Goal: Check status: Check status

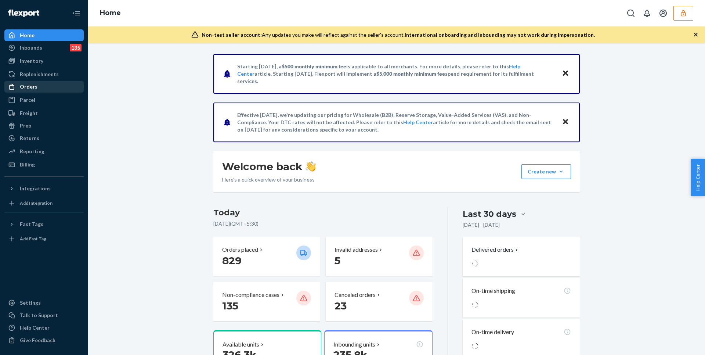
click at [32, 87] on div "Orders" at bounding box center [29, 86] width 18 height 7
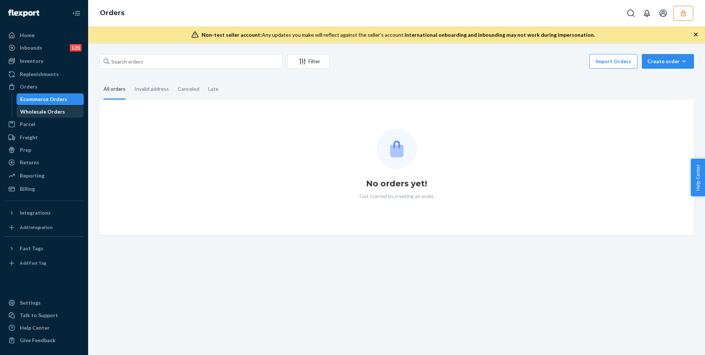
click at [53, 113] on div "Wholesale Orders" at bounding box center [42, 111] width 45 height 7
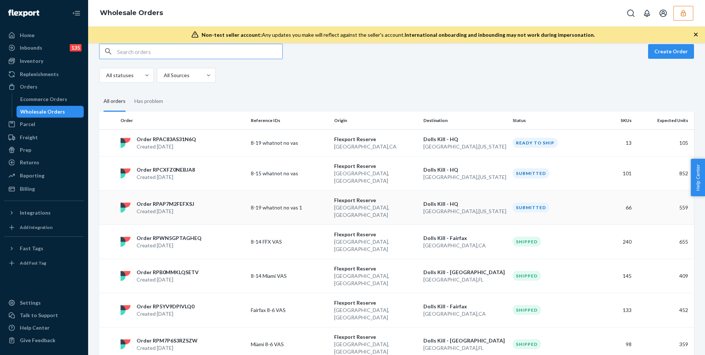
scroll to position [11, 0]
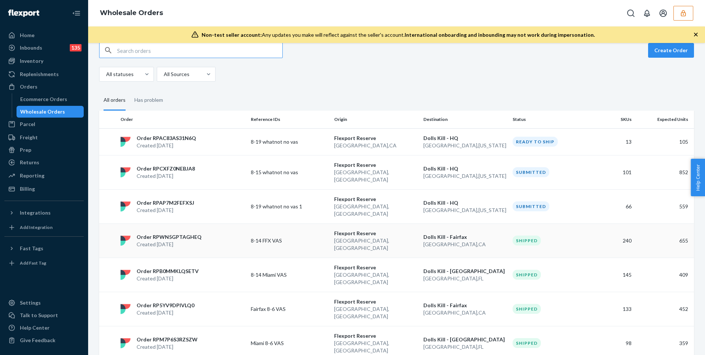
click at [177, 241] on p "Created [DATE]" at bounding box center [169, 244] width 65 height 7
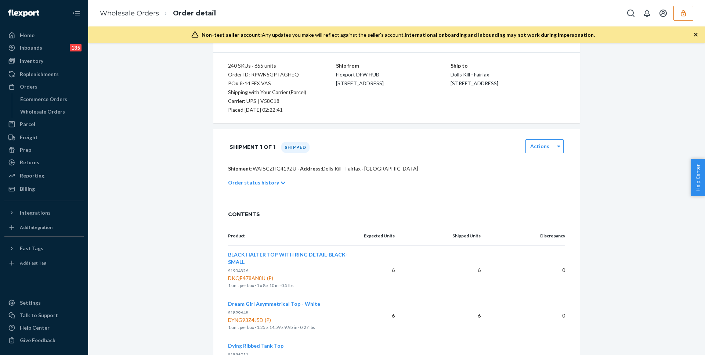
scroll to position [61, 0]
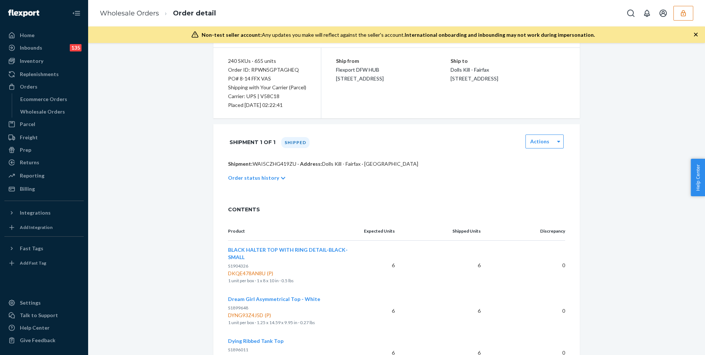
click at [260, 178] on p "Order status history" at bounding box center [253, 177] width 51 height 7
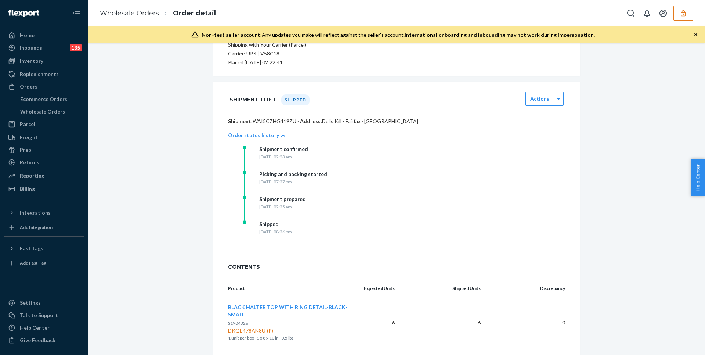
scroll to position [105, 0]
drag, startPoint x: 259, startPoint y: 223, endPoint x: 285, endPoint y: 224, distance: 26.1
click at [285, 224] on div "Shipped [DATE] 08:36 pm" at bounding box center [316, 231] width 147 height 25
click at [284, 224] on div "Shipped" at bounding box center [275, 222] width 33 height 7
drag, startPoint x: 259, startPoint y: 195, endPoint x: 319, endPoint y: 195, distance: 60.2
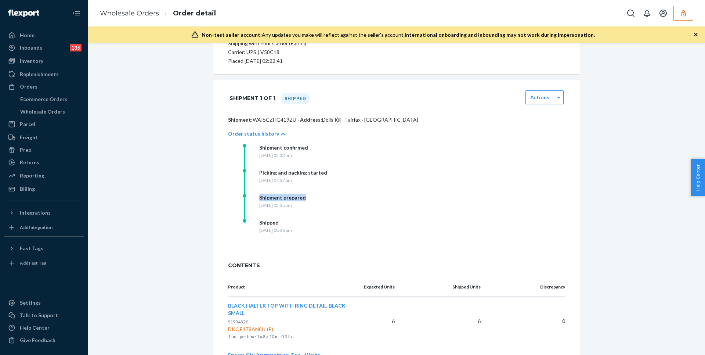
click at [319, 195] on div "Shipment prepared [DATE] 02:35 am" at bounding box center [316, 206] width 147 height 25
copy div "Shipment prepared"
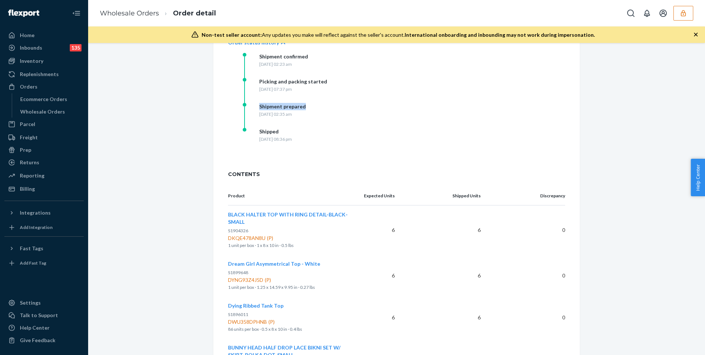
scroll to position [0, 0]
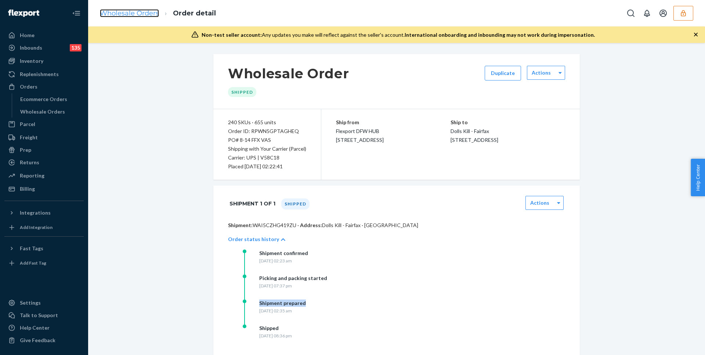
click at [136, 16] on link "Wholesale Orders" at bounding box center [129, 13] width 59 height 8
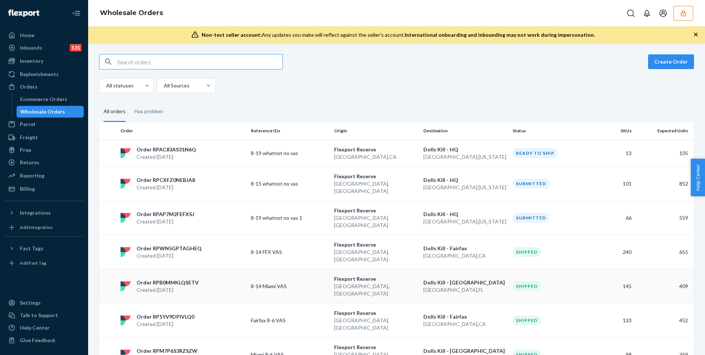
click at [166, 286] on p "Created [DATE]" at bounding box center [168, 289] width 62 height 7
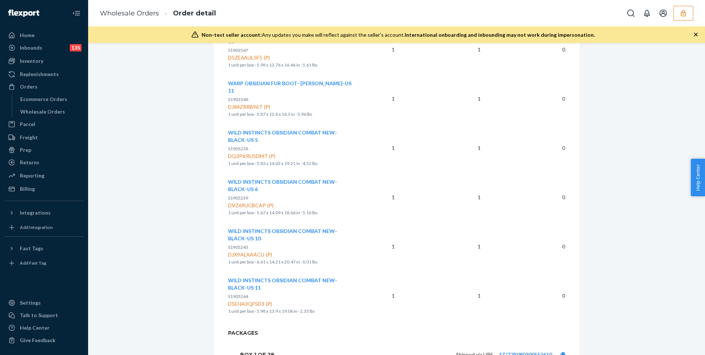
scroll to position [6534, 0]
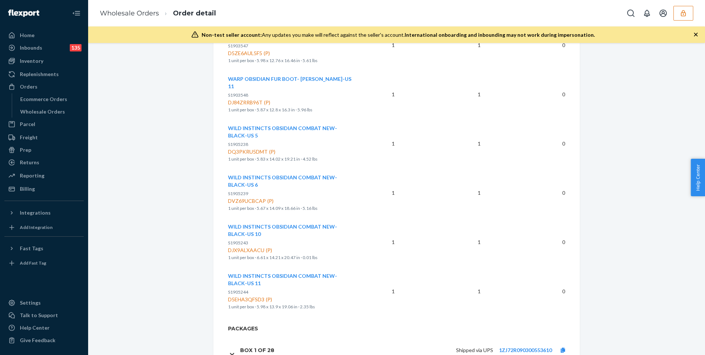
click at [231, 351] on icon at bounding box center [232, 353] width 4 height 5
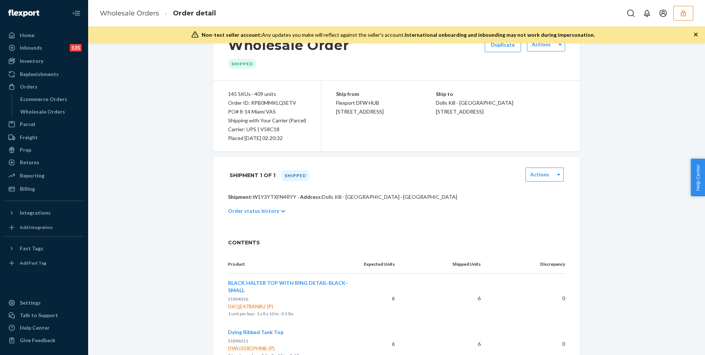
scroll to position [28, 0]
click at [281, 212] on icon at bounding box center [283, 211] width 4 height 5
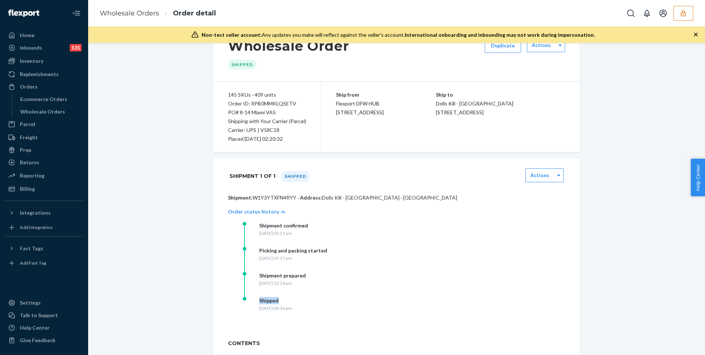
drag, startPoint x: 259, startPoint y: 301, endPoint x: 289, endPoint y: 301, distance: 30.1
click at [289, 301] on div "Shipped [DATE] 08:36 pm" at bounding box center [316, 309] width 147 height 25
click at [262, 267] on div "Picking and packing started [DATE] 07:37 pm" at bounding box center [316, 259] width 147 height 25
drag, startPoint x: 259, startPoint y: 250, endPoint x: 340, endPoint y: 250, distance: 80.4
click at [340, 250] on div "Picking and packing started [DATE] 07:37 pm" at bounding box center [316, 259] width 147 height 25
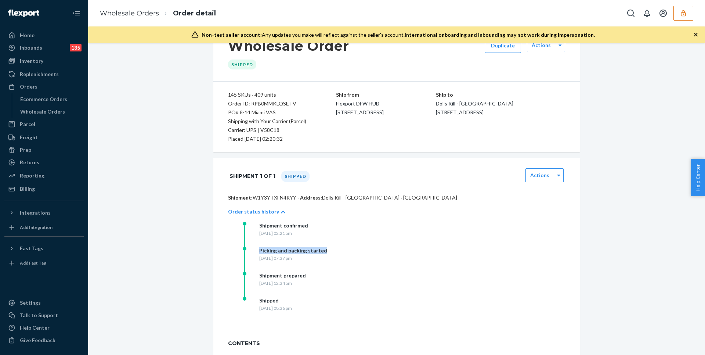
copy div "Picking and packing started"
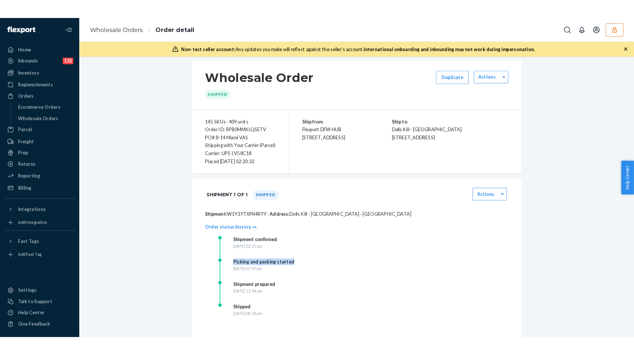
scroll to position [1, 0]
